Goal: Task Accomplishment & Management: Use online tool/utility

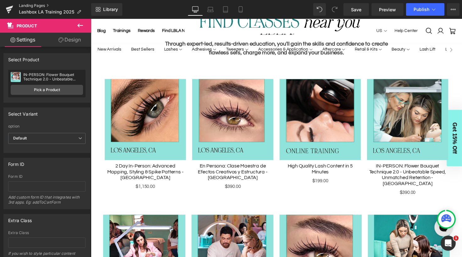
click at [32, 5] on link "Landing Pages" at bounding box center [55, 5] width 72 height 5
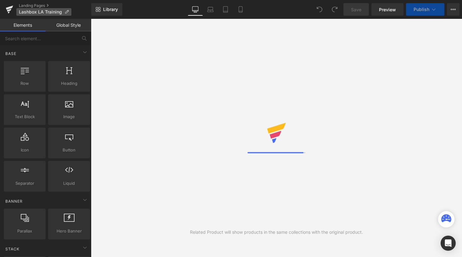
click at [68, 10] on icon at bounding box center [66, 12] width 4 height 4
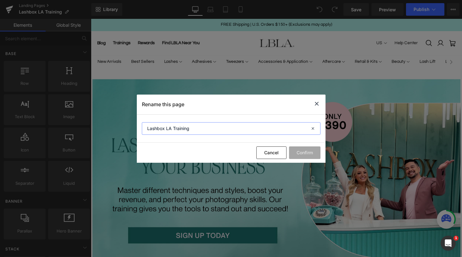
click at [225, 132] on input "Lashbox LA Training" at bounding box center [231, 128] width 178 height 13
type input "Lashbox LA Training OLD"
click at [303, 152] on button "Confirm" at bounding box center [304, 152] width 31 height 13
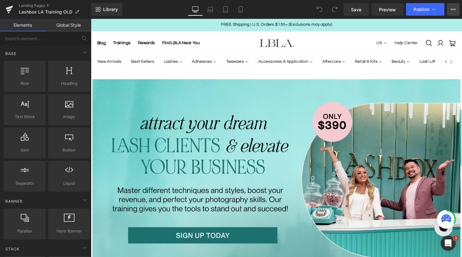
click at [455, 9] on icon at bounding box center [455, 9] width 2 height 1
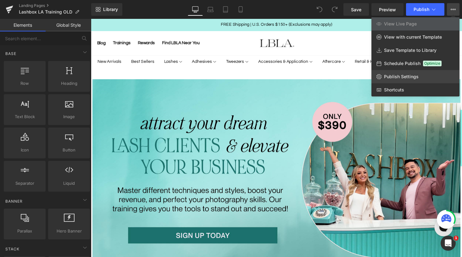
click at [397, 77] on span "Publish Settings" at bounding box center [401, 77] width 35 height 6
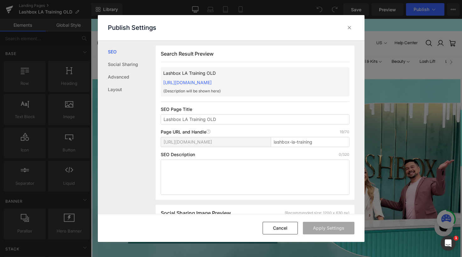
scroll to position [0, 0]
click at [321, 145] on input "lashbox-la-training" at bounding box center [310, 142] width 79 height 10
click at [326, 228] on button "Apply Settings" at bounding box center [329, 228] width 52 height 13
click at [323, 140] on input "lashbox-la-training-old" at bounding box center [310, 142] width 79 height 10
type input "lashbox-la-training-old-2"
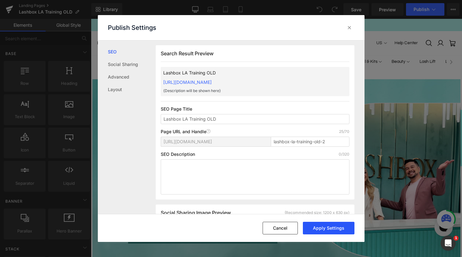
click at [323, 227] on button "Apply Settings" at bounding box center [329, 228] width 52 height 13
click at [349, 27] on icon at bounding box center [349, 28] width 6 height 6
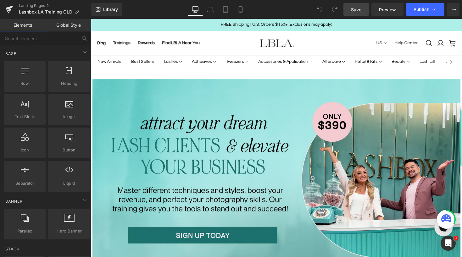
click at [361, 10] on span "Save" at bounding box center [356, 9] width 10 height 7
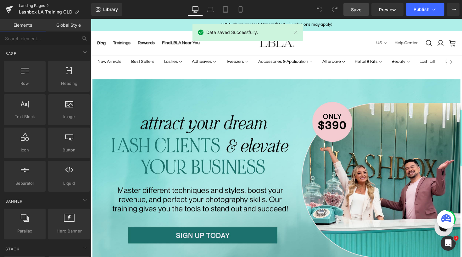
click at [34, 5] on link "Landing Pages" at bounding box center [55, 5] width 72 height 5
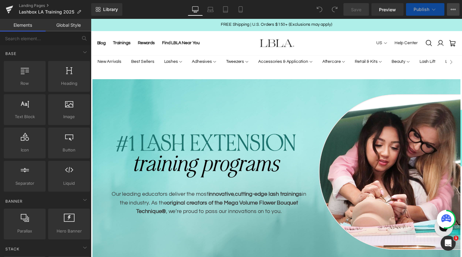
click at [456, 9] on button "View Live Page View with current Template Save Template to Library Schedule Pub…" at bounding box center [453, 9] width 13 height 13
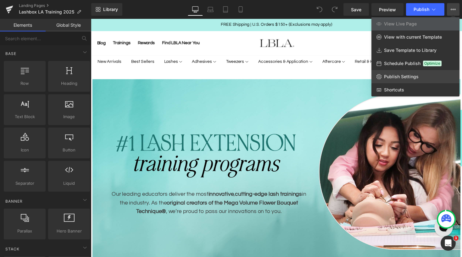
click at [401, 75] on span "Publish Settings" at bounding box center [401, 77] width 35 height 6
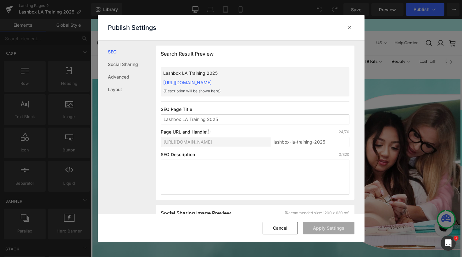
scroll to position [0, 0]
drag, startPoint x: 206, startPoint y: 119, endPoint x: 310, endPoint y: 117, distance: 103.1
click at [308, 117] on input "Lashbox LA Training 2025" at bounding box center [255, 119] width 189 height 10
type input "Lashbox LA Training"
drag, startPoint x: 313, startPoint y: 141, endPoint x: 367, endPoint y: 141, distance: 53.4
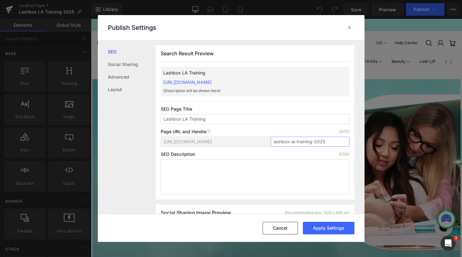
click at [367, 141] on div "Publish Settings SEO Social Sharing Advanced Layout Search Result Preview Lashb…" at bounding box center [231, 128] width 462 height 257
type input "lashbox-la-training"
click at [334, 227] on button "Apply Settings" at bounding box center [329, 228] width 52 height 13
click at [349, 26] on icon at bounding box center [349, 28] width 6 height 6
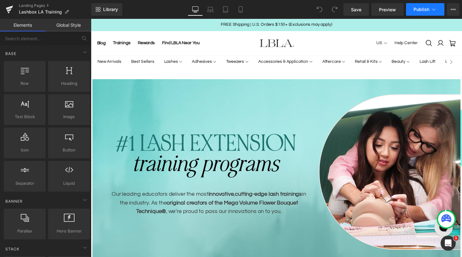
click at [426, 8] on span "Publish" at bounding box center [421, 9] width 16 height 5
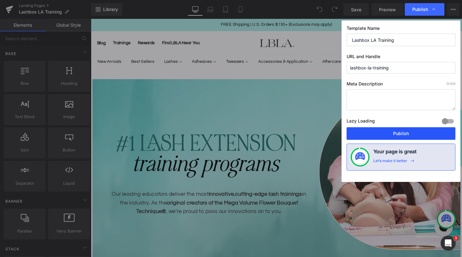
click at [397, 129] on button "Publish" at bounding box center [400, 133] width 109 height 13
